Goal: Navigation & Orientation: Find specific page/section

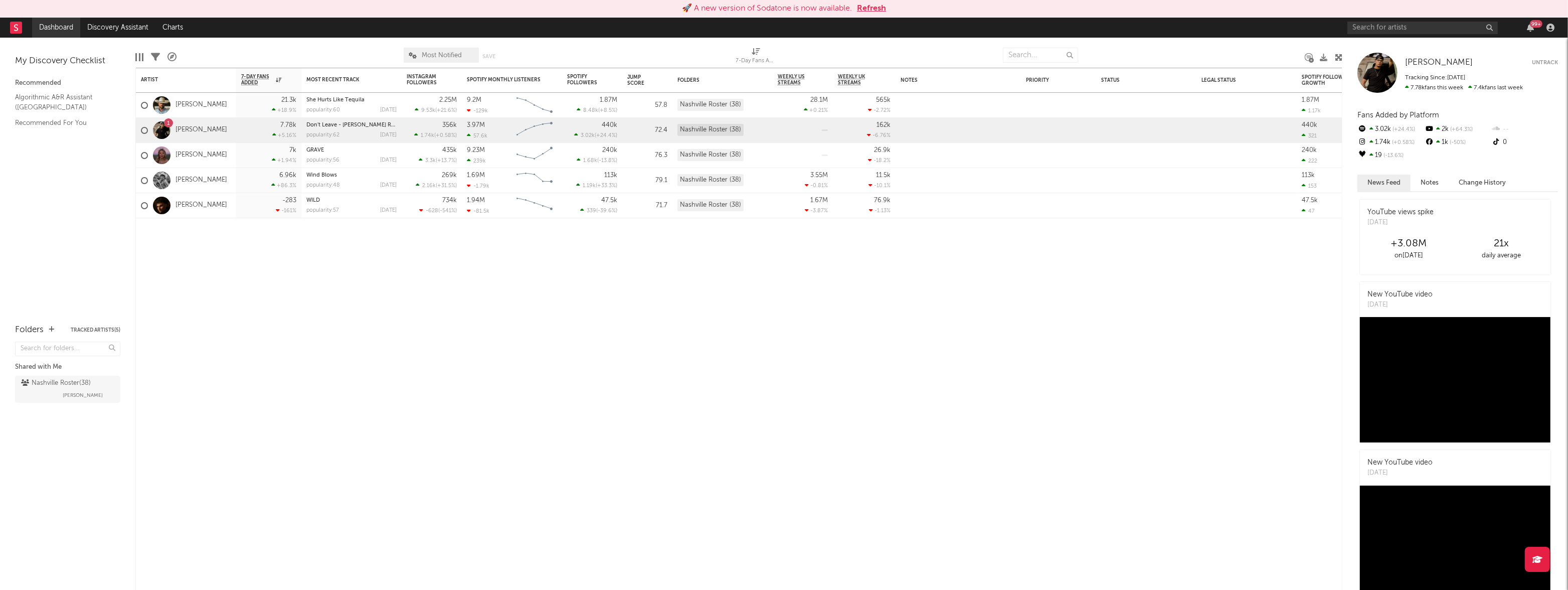
click at [43, 25] on link "Dashboard" at bounding box center [55, 28] width 48 height 20
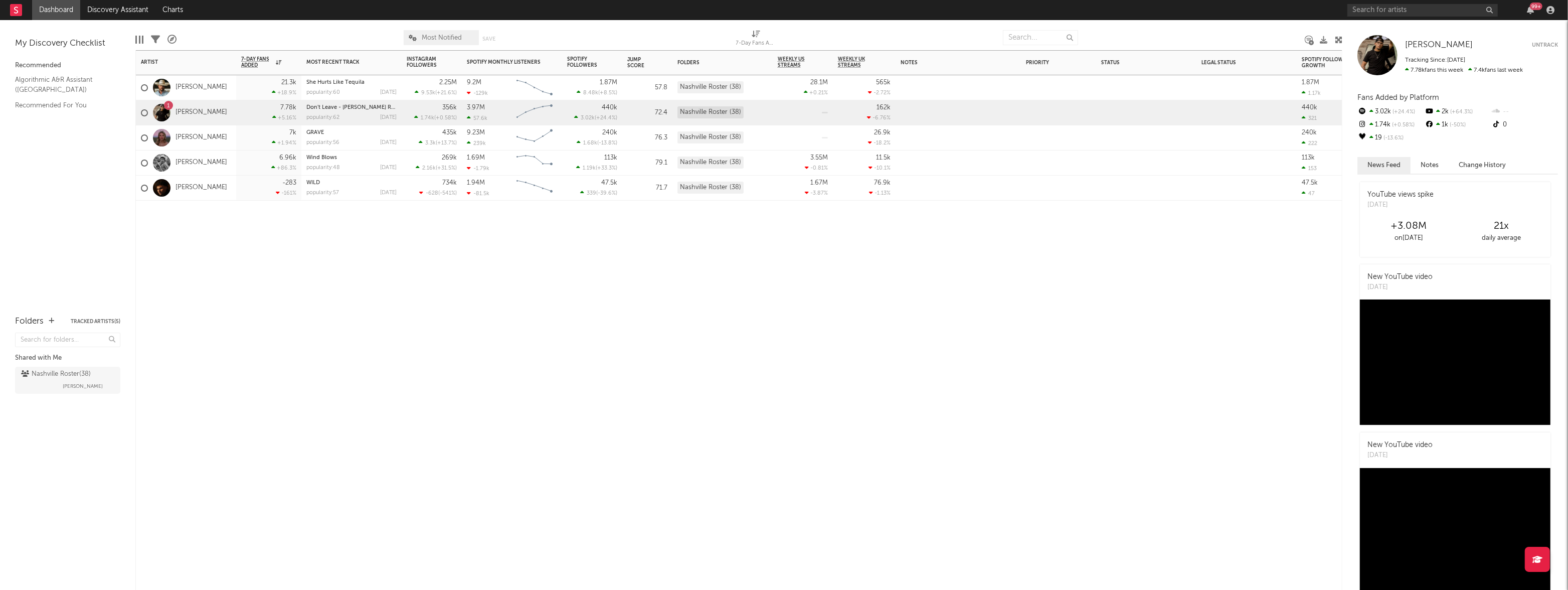
click at [268, 143] on div "7k +1.94 %" at bounding box center [269, 138] width 55 height 24
